Goal: Task Accomplishment & Management: Complete application form

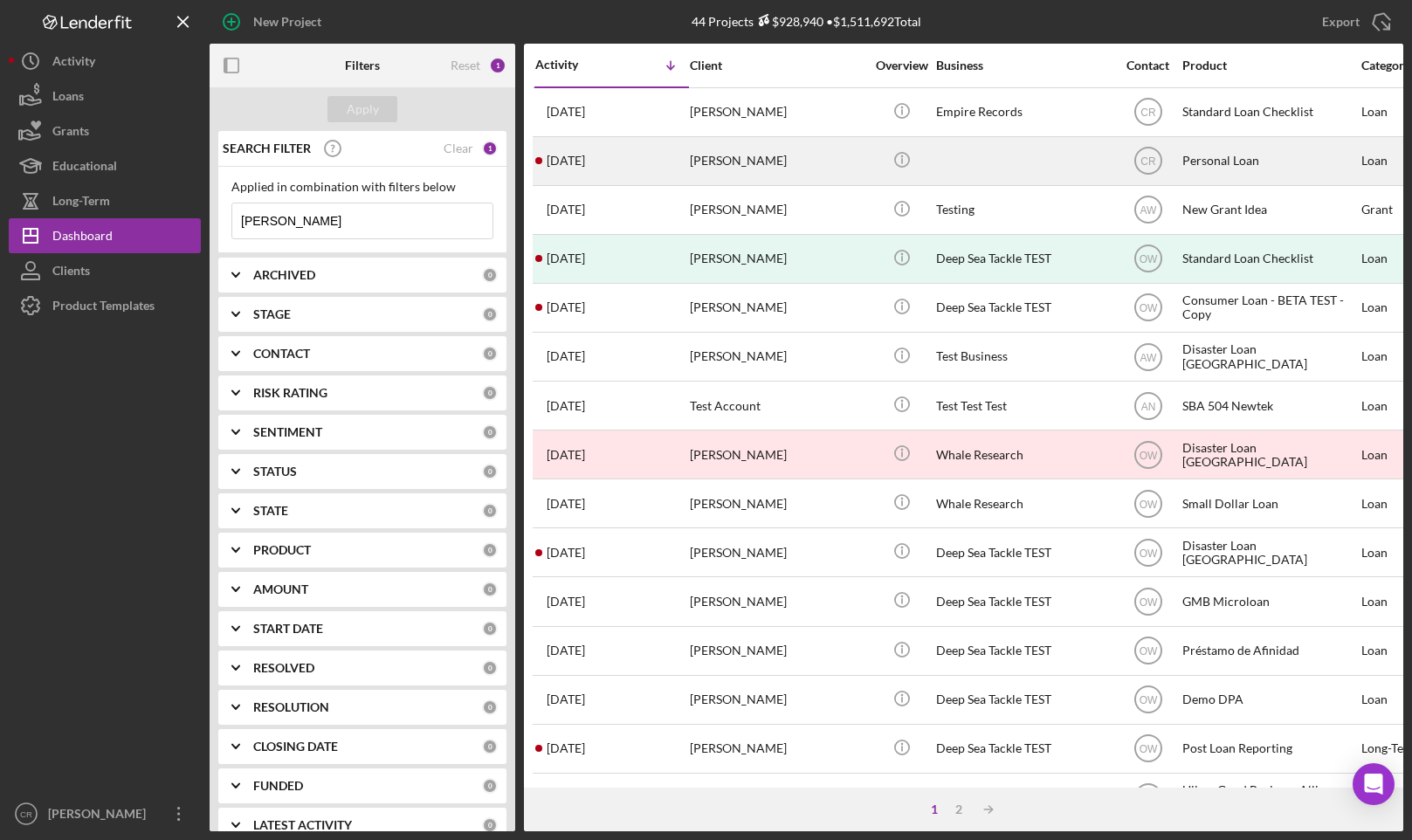
click at [723, 161] on div "[PERSON_NAME]" at bounding box center [777, 161] width 175 height 46
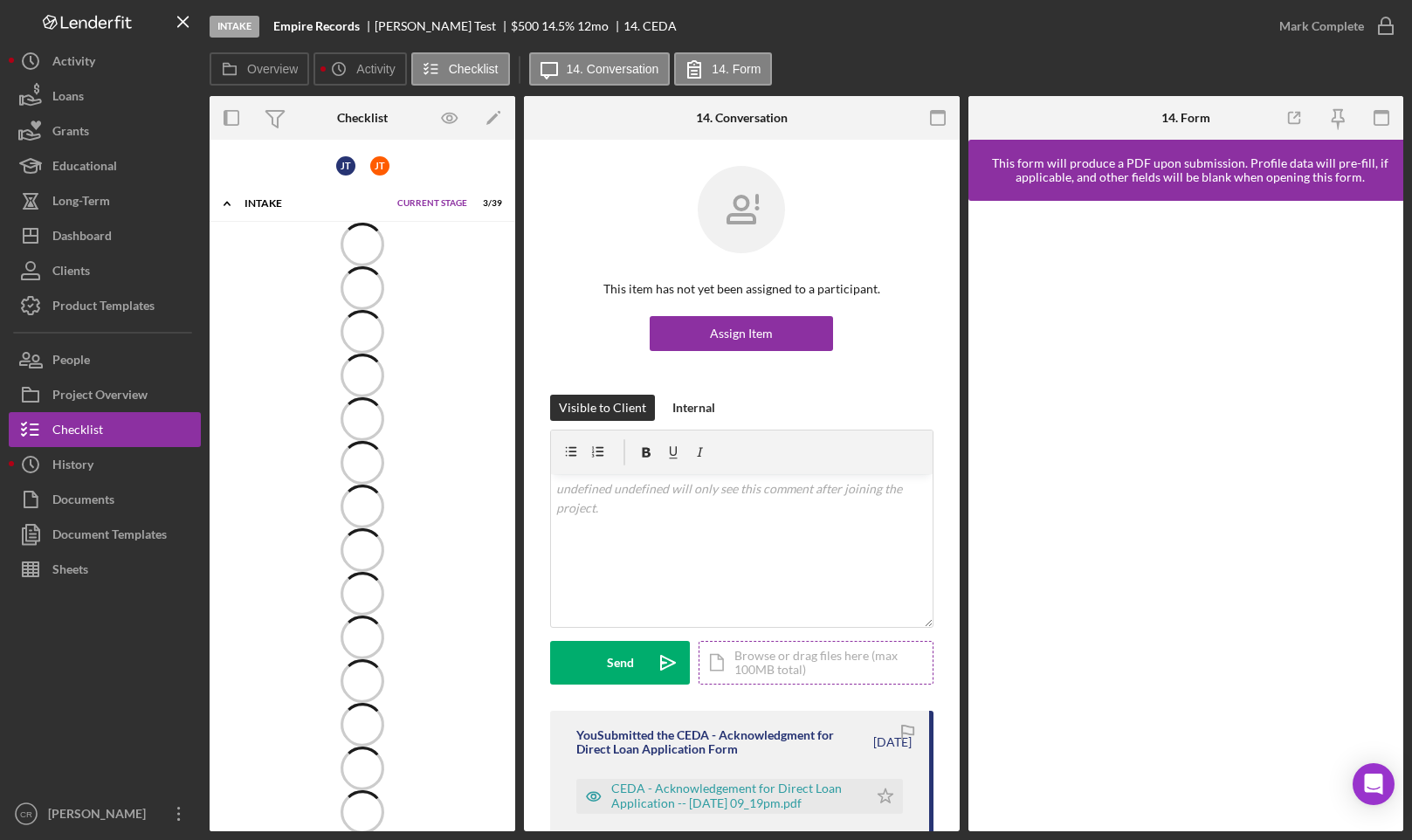
click at [778, 657] on div "Icon/Document Browse or drag files here (max 100MB total) Tap to choose files o…" at bounding box center [815, 663] width 235 height 44
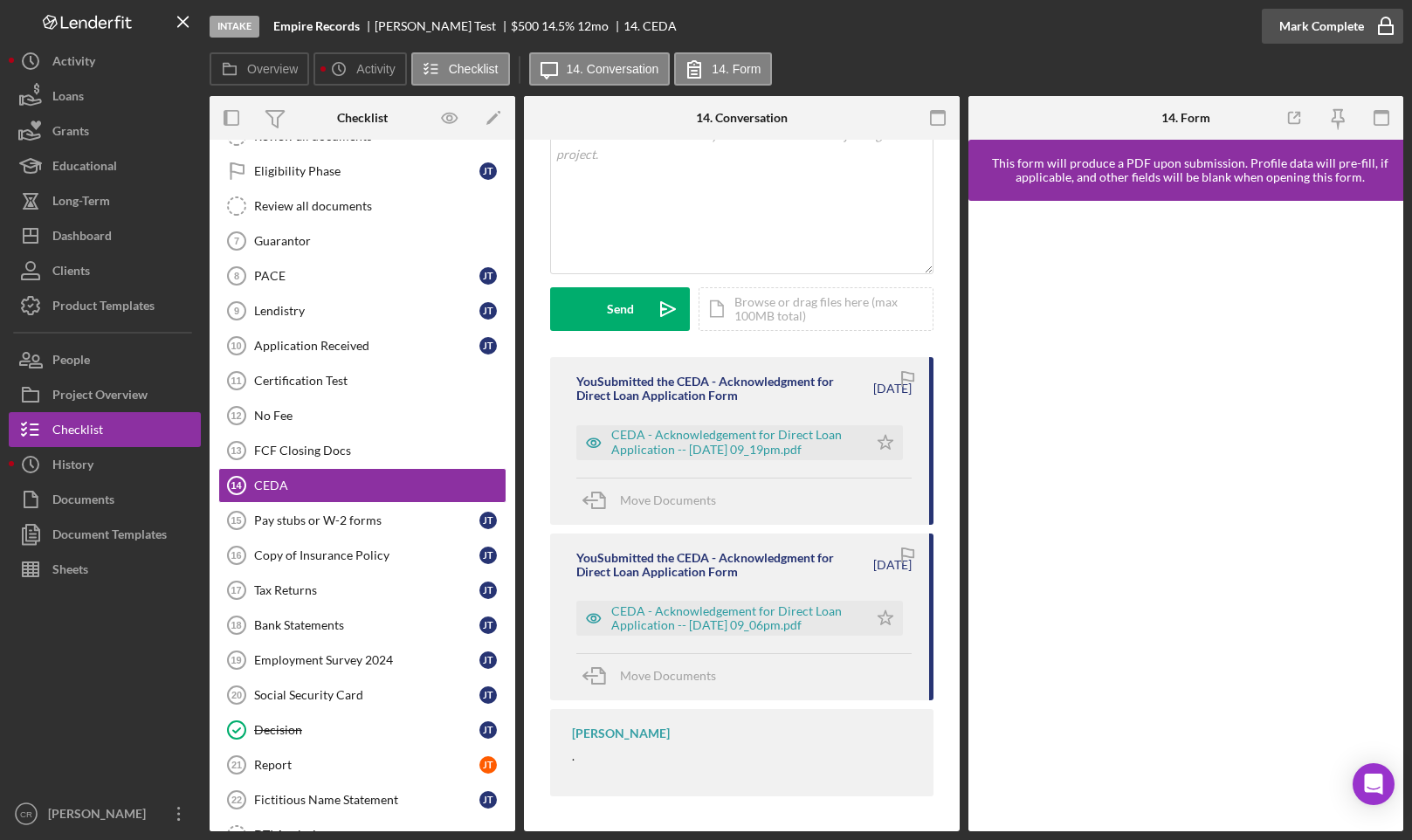
scroll to position [320, 0]
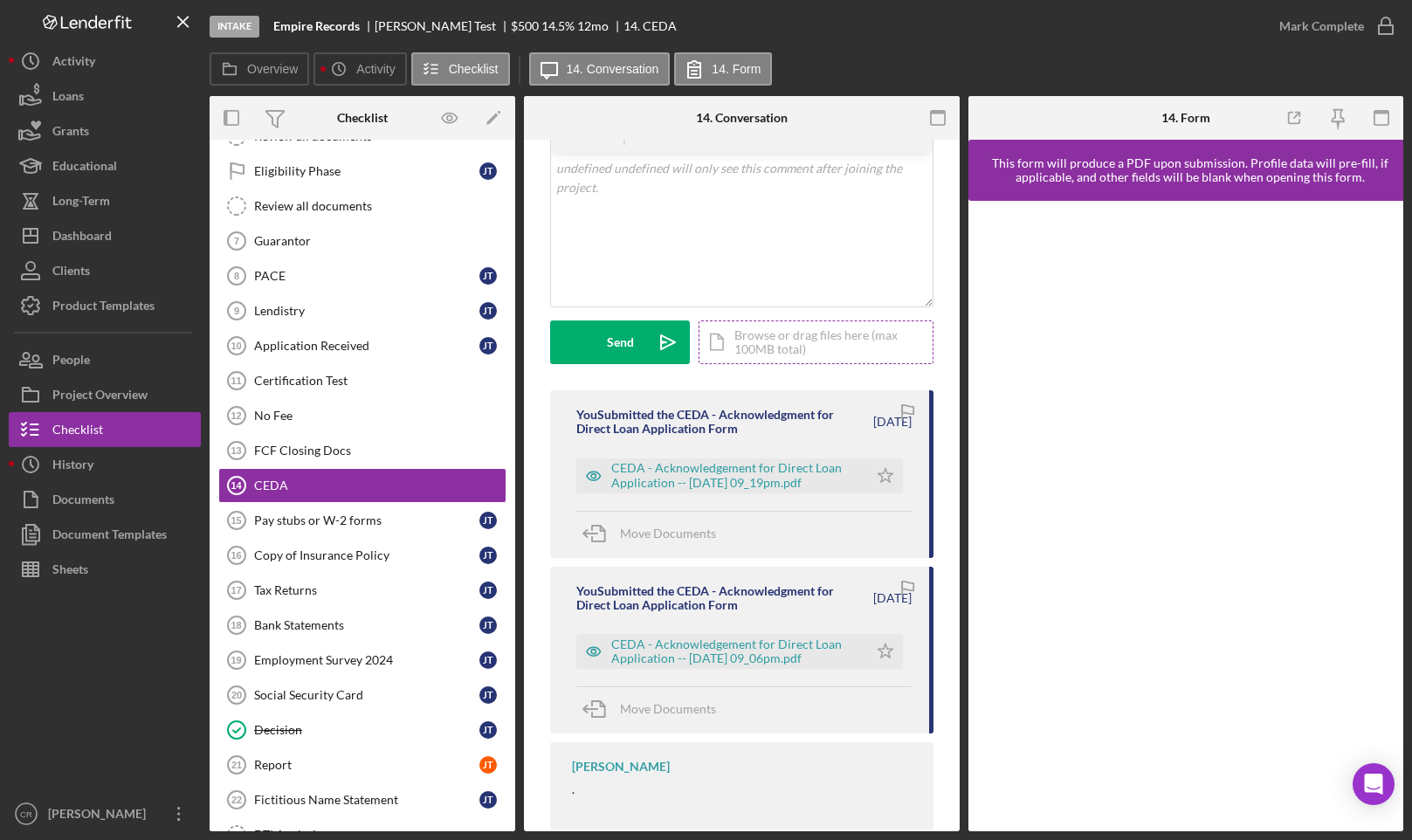
click at [845, 357] on div "Icon/Document Browse or drag files here (max 100MB total) Tap to choose files o…" at bounding box center [815, 342] width 235 height 44
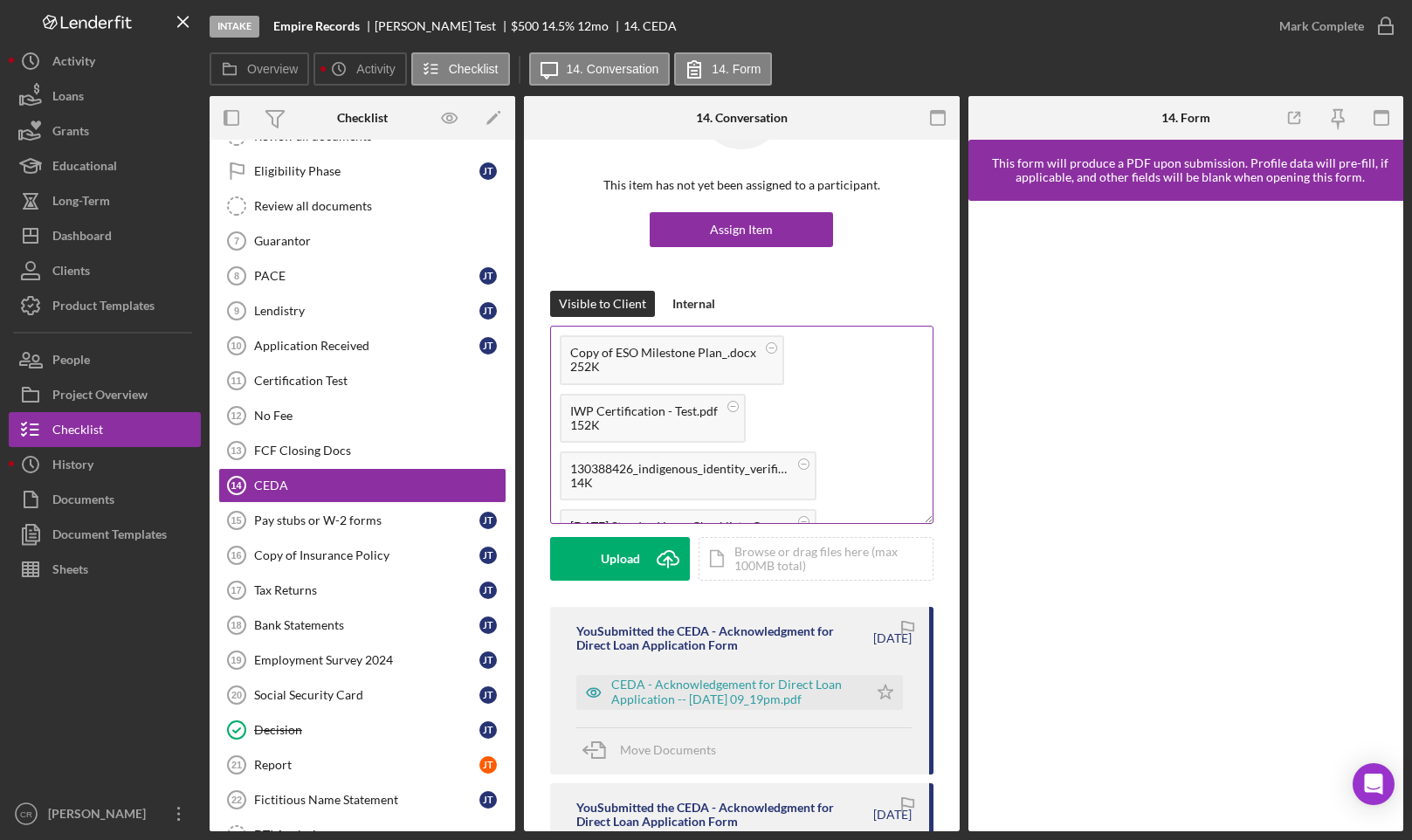
scroll to position [0, 0]
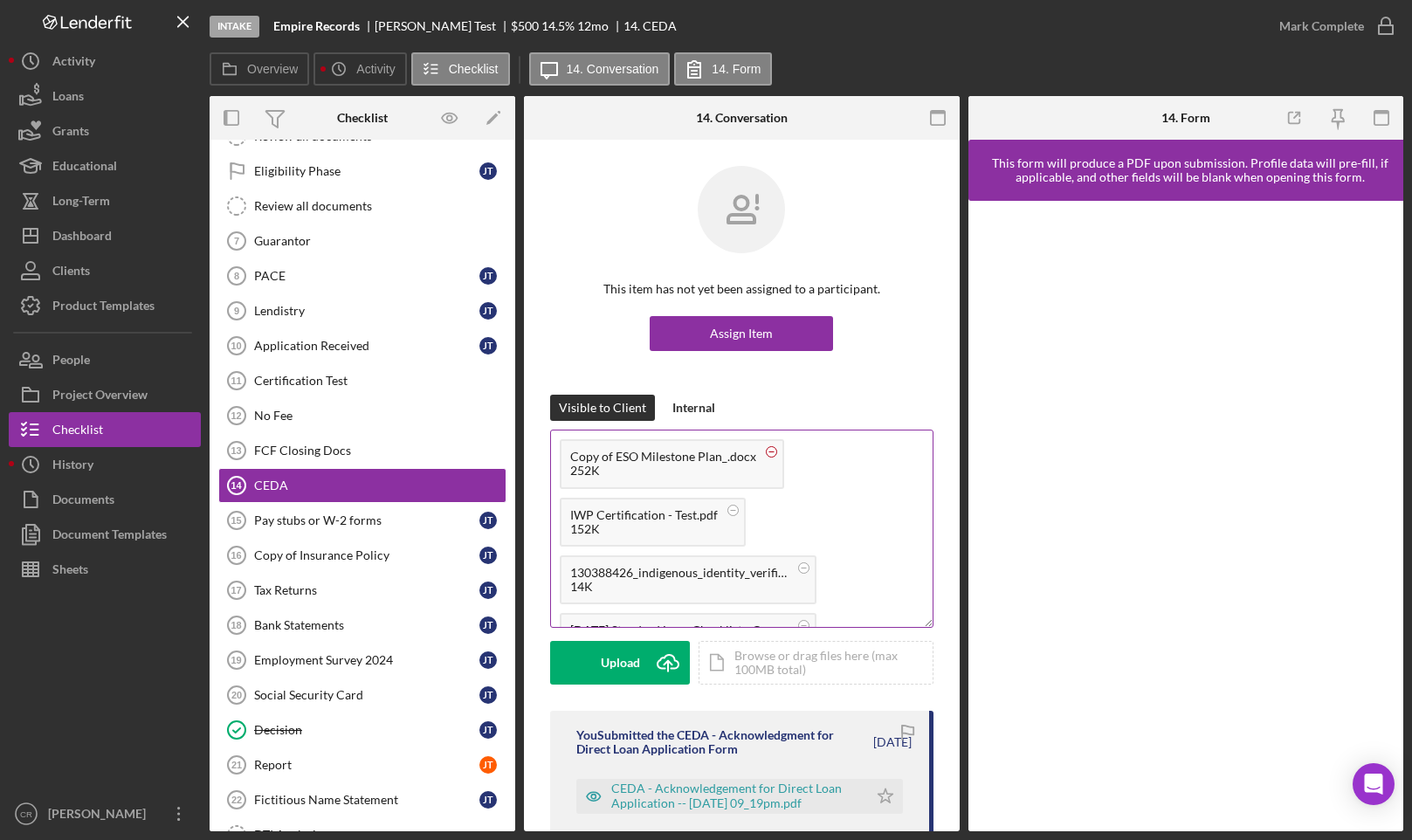
click at [767, 451] on circle at bounding box center [771, 452] width 11 height 11
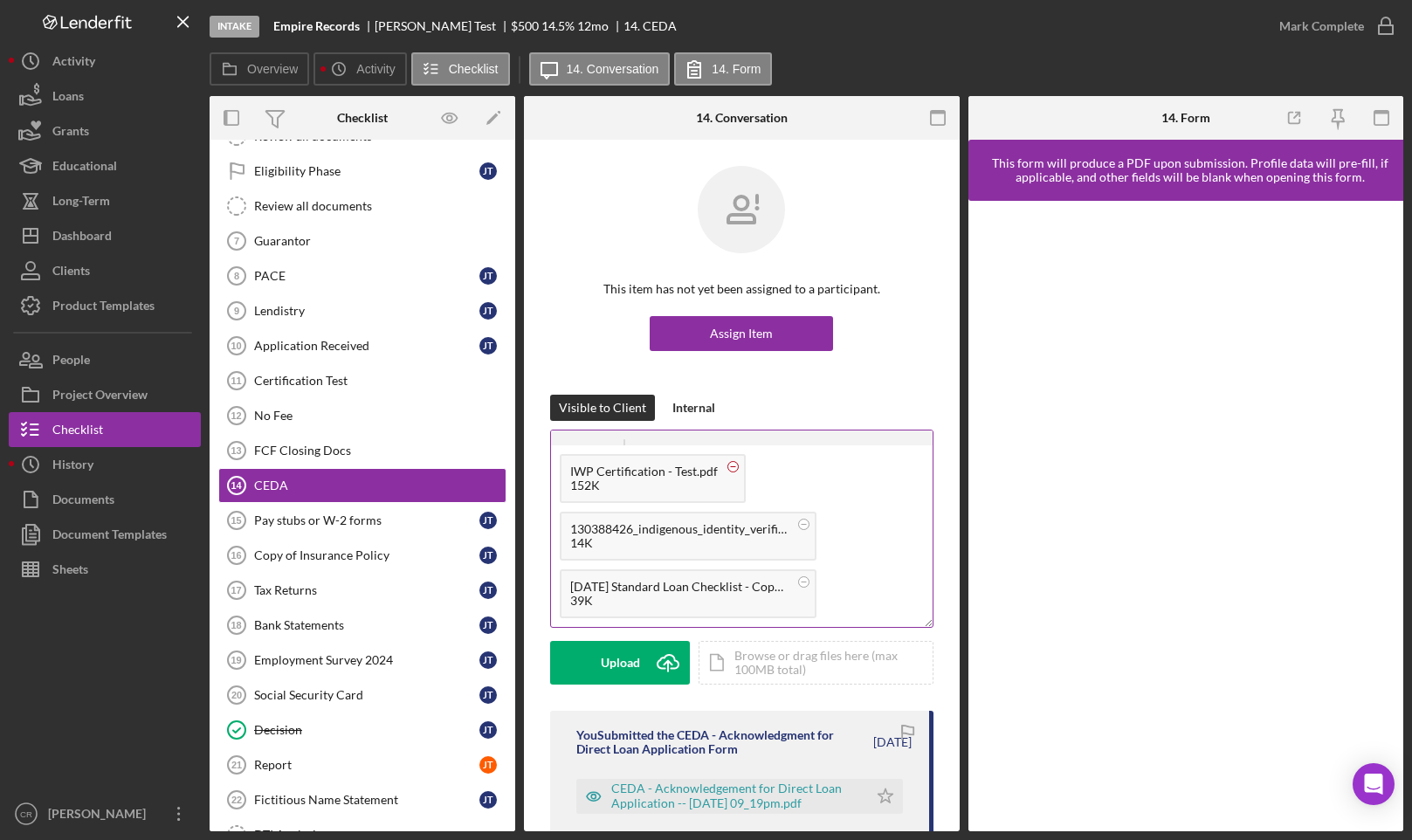
click at [736, 465] on circle at bounding box center [733, 466] width 11 height 11
click at [810, 522] on icon at bounding box center [804, 524] width 22 height 22
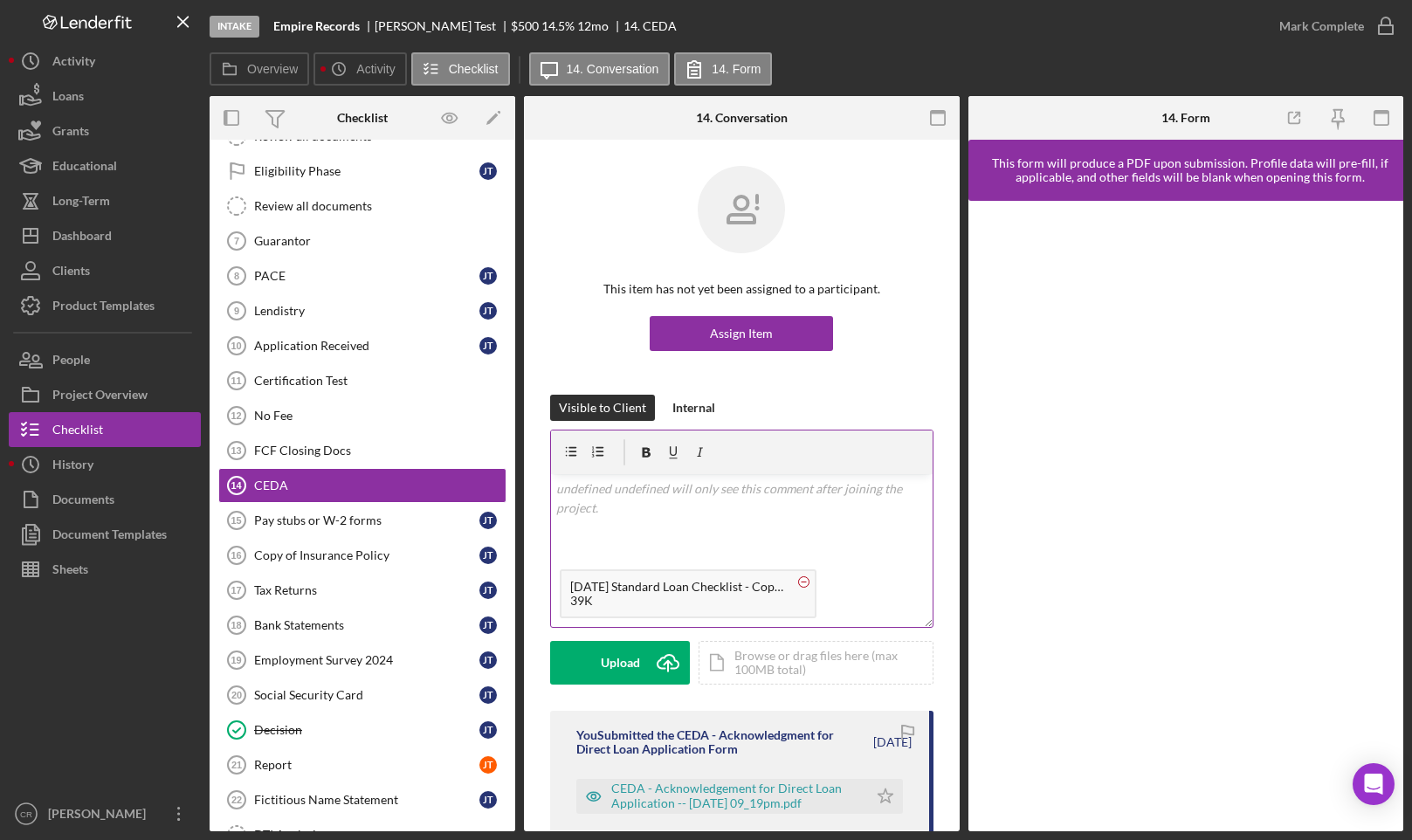
click at [810, 580] on icon at bounding box center [804, 581] width 22 height 22
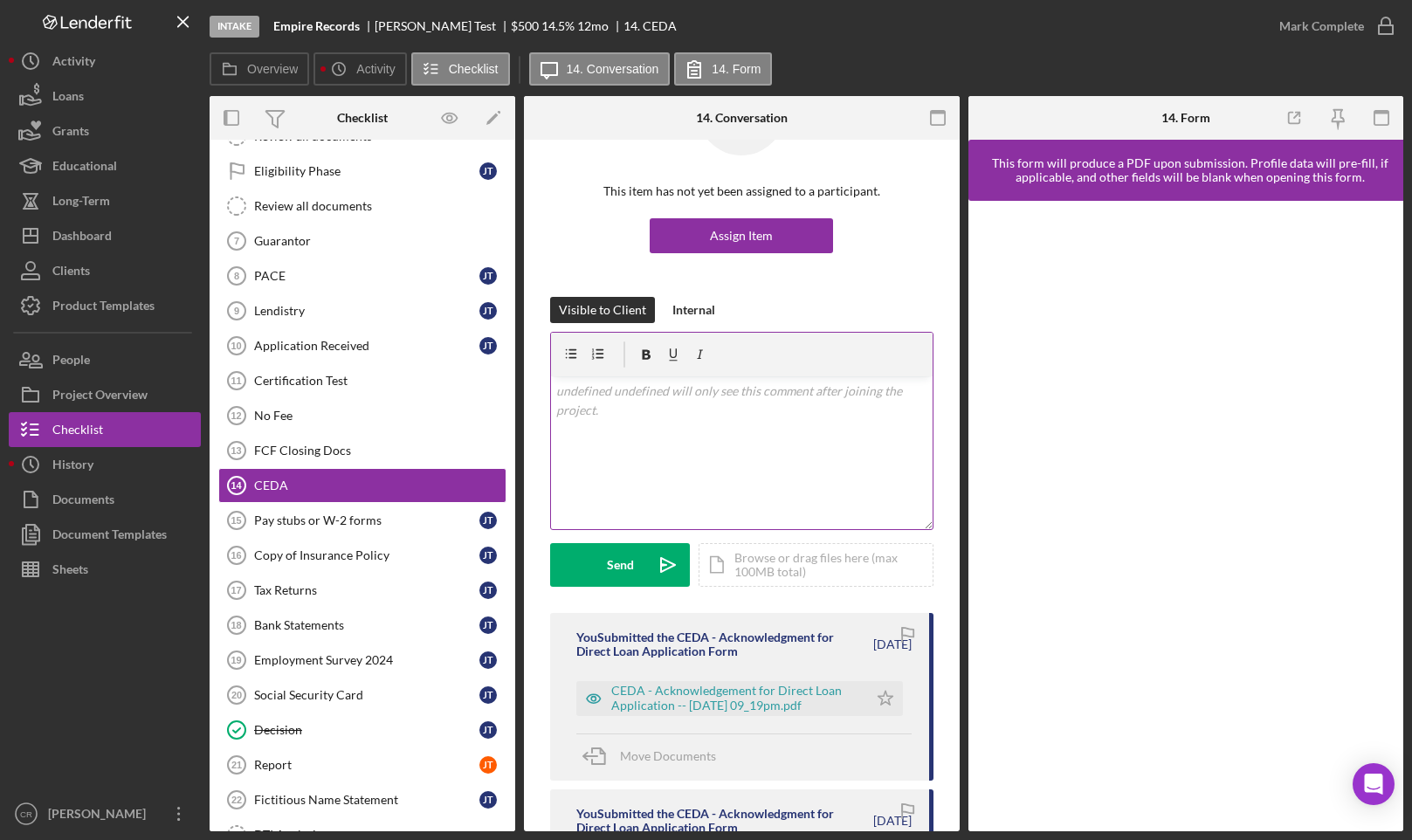
scroll to position [166, 0]
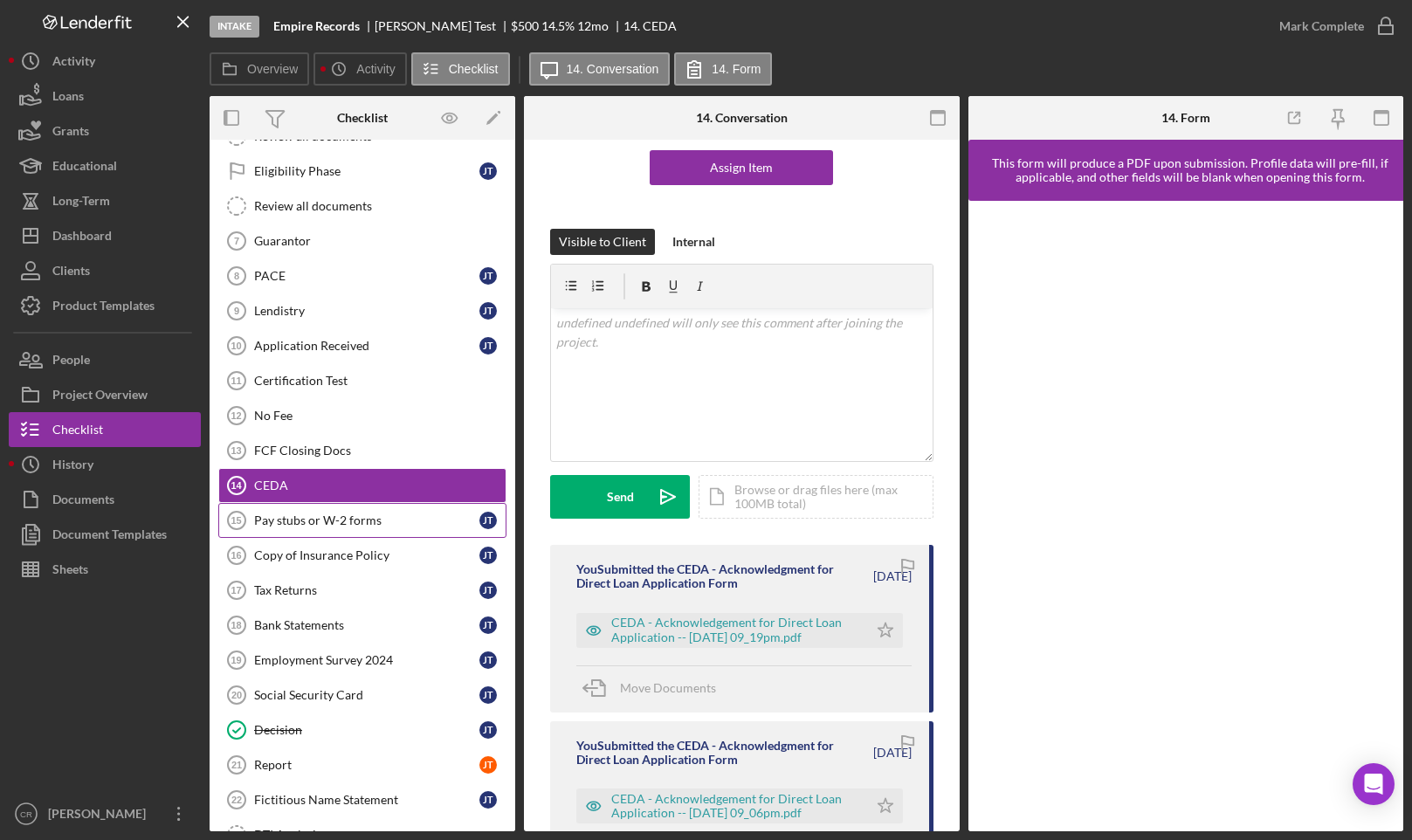
click at [285, 524] on div "Pay stubs or W-2 forms" at bounding box center [366, 520] width 225 height 14
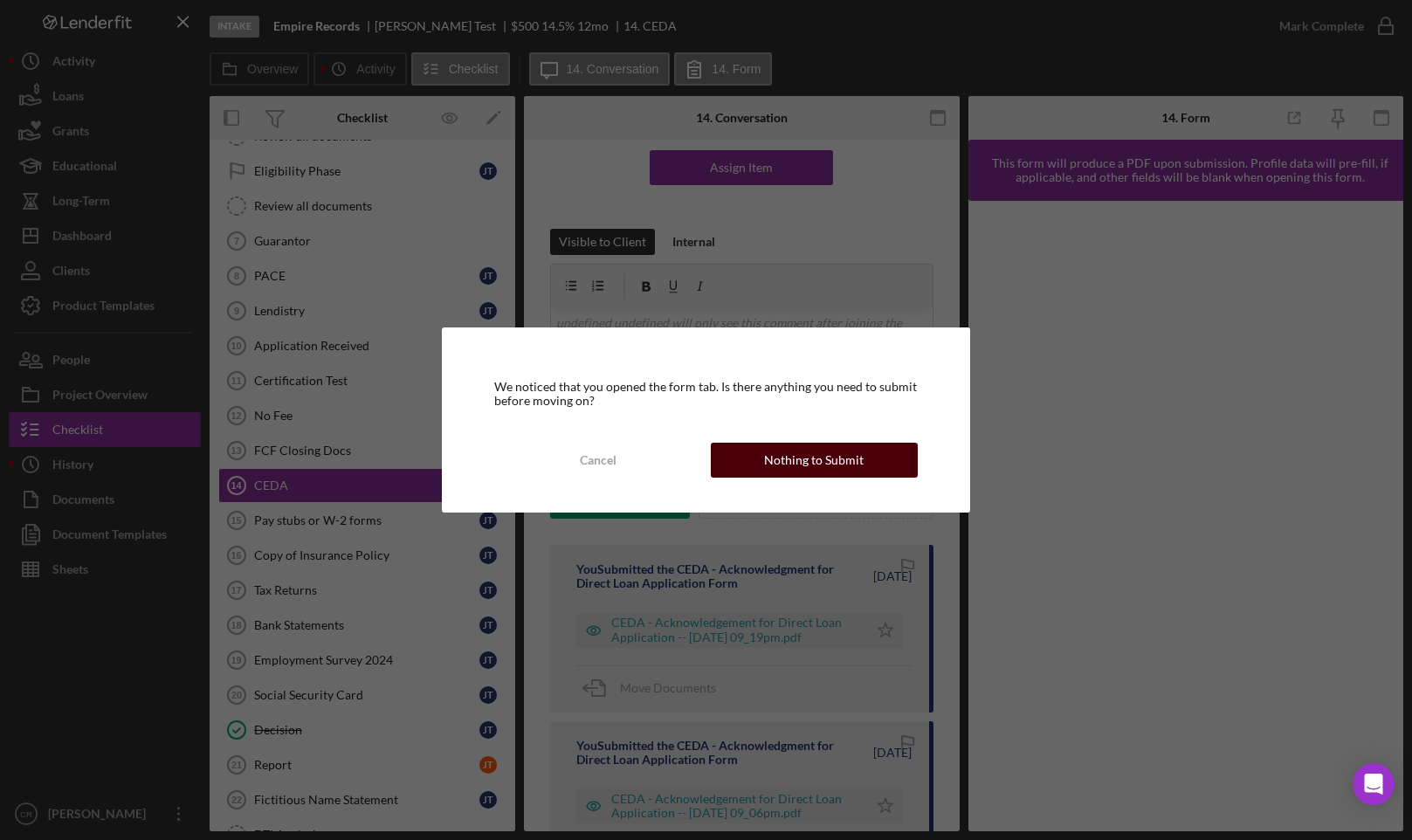
click at [812, 460] on div "Nothing to Submit" at bounding box center [814, 460] width 100 height 35
